Goal: Register for event/course

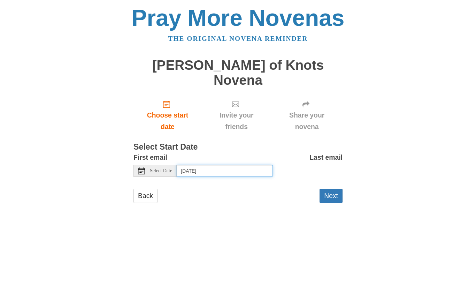
click at [209, 165] on input "Friday, October 3rd, 2025" at bounding box center [225, 171] width 96 height 12
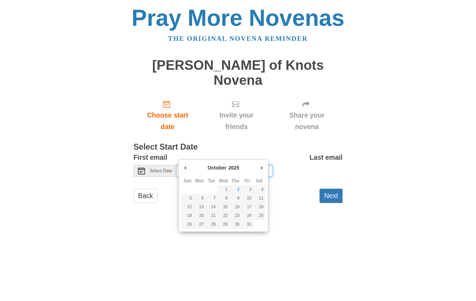
type input "Thursday, October 2nd"
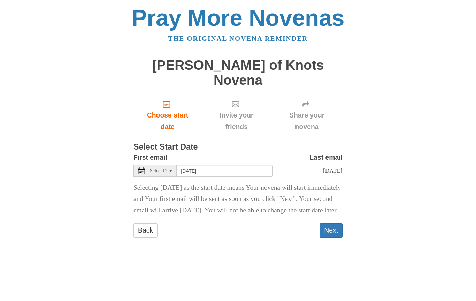
click at [332, 224] on button "Next" at bounding box center [331, 230] width 23 height 14
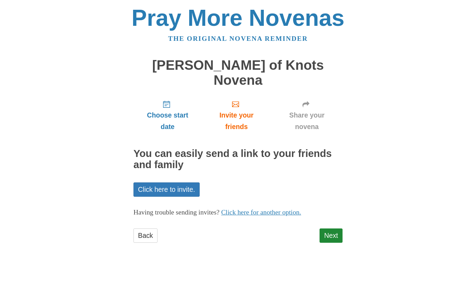
click at [179, 182] on link "Click here to invite." at bounding box center [166, 189] width 66 height 14
click at [337, 228] on link "Next" at bounding box center [331, 235] width 23 height 14
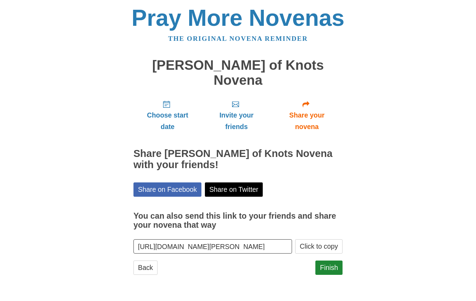
click at [330, 260] on link "Finish" at bounding box center [328, 267] width 27 height 14
